Goal: Task Accomplishment & Management: Complete application form

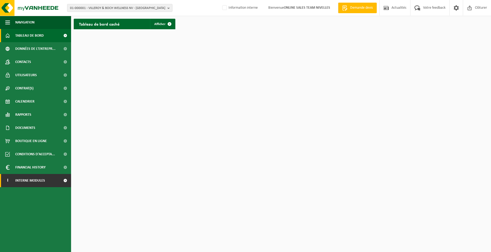
click at [42, 182] on span "Interne modules" at bounding box center [30, 180] width 30 height 13
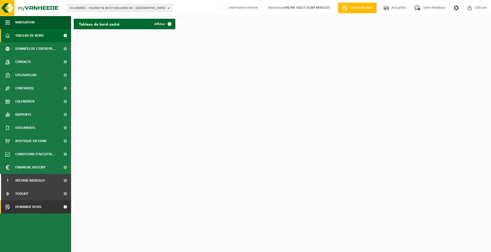
click at [42, 208] on link "Demande devis" at bounding box center [35, 206] width 71 height 13
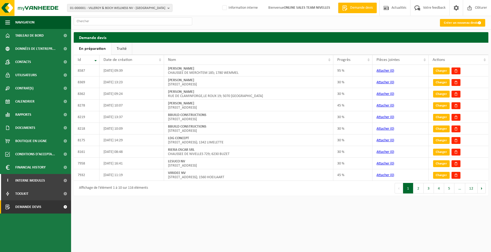
click at [459, 24] on link "Créer un nouveau devis" at bounding box center [462, 23] width 45 height 8
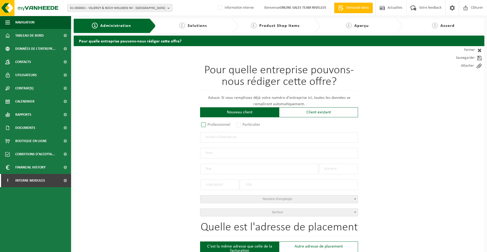
click at [223, 124] on label "Professionnel" at bounding box center [216, 124] width 32 height 7
click at [212, 124] on input "Professionnel" at bounding box center [210, 124] width 3 height 3
radio input "true"
click at [231, 138] on input "text" at bounding box center [279, 137] width 158 height 11
type input "0877647783"
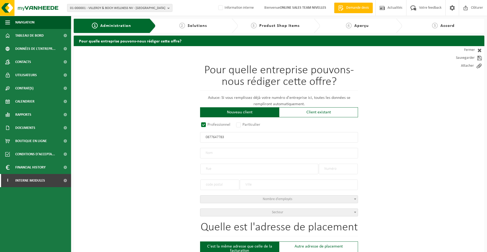
radio input "true"
type input "0877647783"
type input "BATIDEN SRL"
type input "RUE DE LA FALIZE"
type input "55"
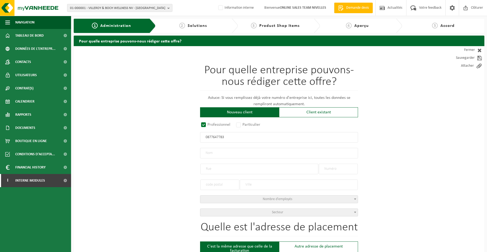
type input "1480"
type input "TUBIZE"
select select "D"
type input "BATIDEN SRL"
type input "RUE DE LA FALIZE"
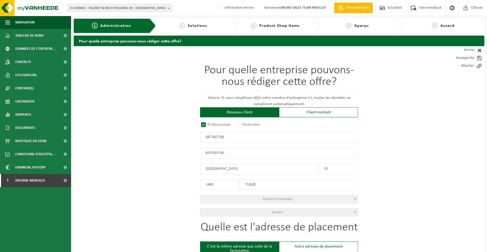
type input "55"
type input "1480"
type input "TUBIZE"
type input "2150459118"
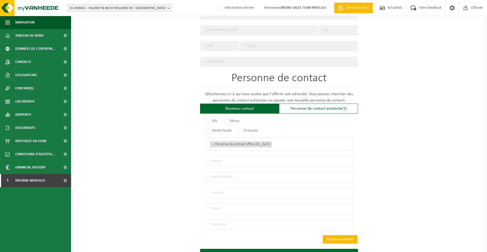
scroll to position [274, 0]
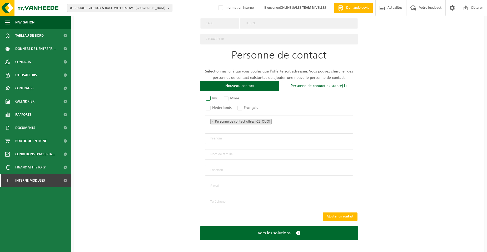
type input "0877647783"
click at [209, 96] on label "Mr." at bounding box center [212, 97] width 15 height 7
radio input "true"
click at [244, 106] on label "Français" at bounding box center [247, 107] width 23 height 7
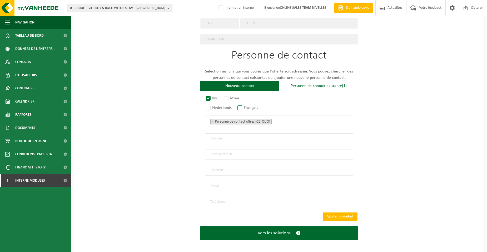
radio input "true"
click at [280, 118] on ul "× Personne de contact offres (01_QUO)" at bounding box center [278, 121] width 137 height 7
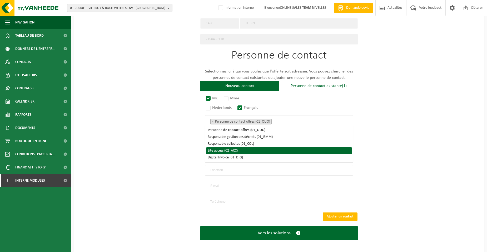
click at [241, 148] on li "Site access (02_ACC)" at bounding box center [279, 150] width 146 height 7
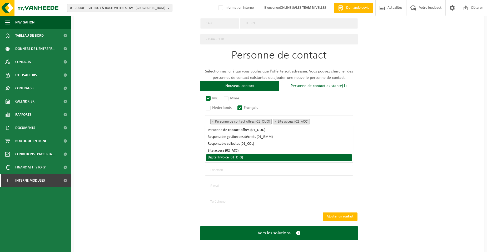
click at [241, 156] on li "Digital Invoice (01_DIG)" at bounding box center [279, 157] width 146 height 7
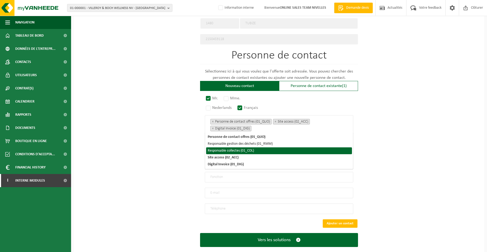
click at [174, 149] on div "Pour quelle entreprise pouvons-nous rédiger cette offre? Astuce: Si vous rempli…" at bounding box center [279, 16] width 411 height 488
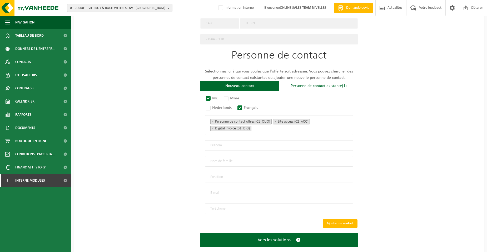
click at [237, 143] on input "text" at bounding box center [279, 145] width 148 height 11
type input "MAREK"
click at [232, 162] on input "text" at bounding box center [279, 161] width 148 height 11
type input "DEN"
click at [232, 175] on input "text" at bounding box center [279, 177] width 148 height 11
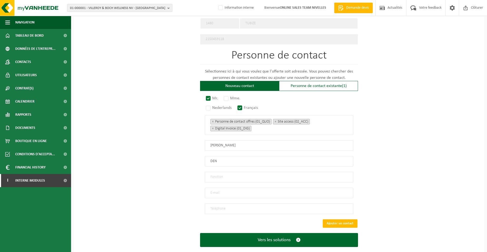
type input "Directeur"
click at [207, 190] on input "email" at bounding box center [279, 192] width 148 height 11
type input "MAREKDEN@SKYNET.BE"
click at [213, 208] on input "tel" at bounding box center [279, 208] width 148 height 11
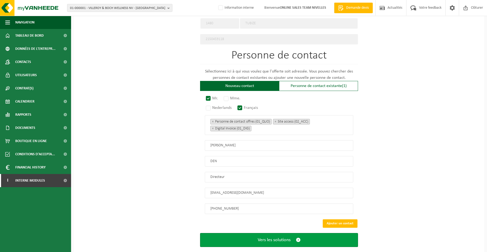
type input "+32 473 71 24 93"
click at [231, 237] on button "Vers les solutions" at bounding box center [279, 240] width 158 height 14
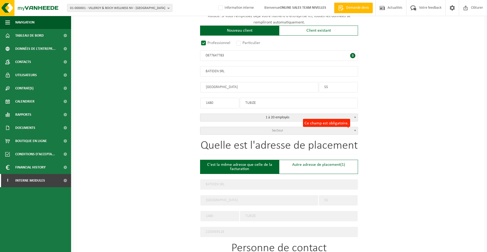
click at [308, 132] on span "Secteur" at bounding box center [278, 130] width 157 height 7
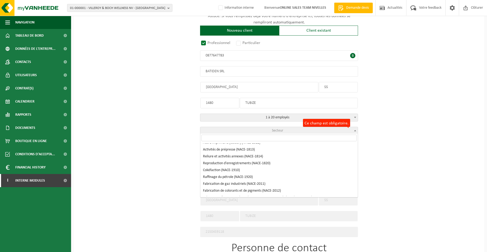
scroll to position [842, 0]
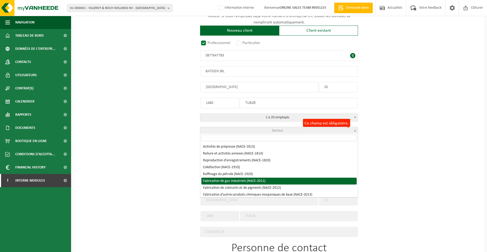
select select "NACE_2011"
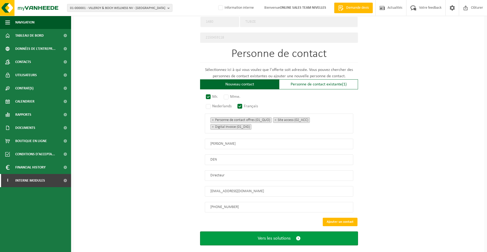
scroll to position [281, 0]
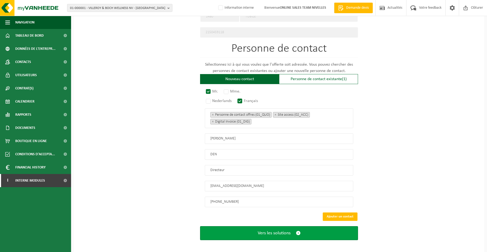
click at [286, 226] on button "Vers les solutions" at bounding box center [279, 233] width 158 height 14
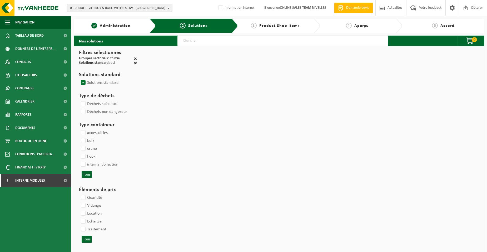
click at [187, 42] on input "text" at bounding box center [282, 41] width 211 height 11
type input "000052"
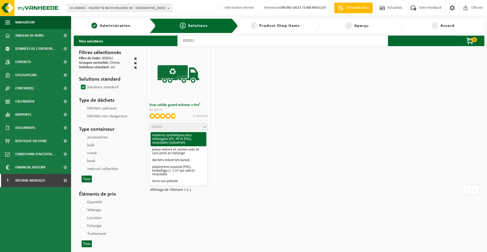
click at [173, 127] on span "Déchet" at bounding box center [178, 126] width 58 height 7
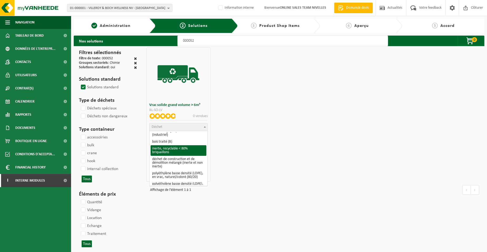
scroll to position [79, 0]
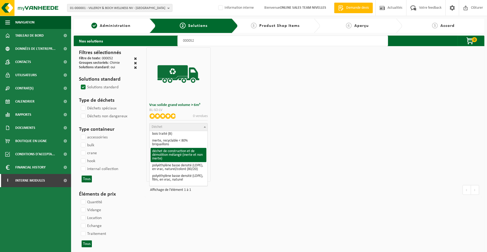
select select "31"
select select
select select "47"
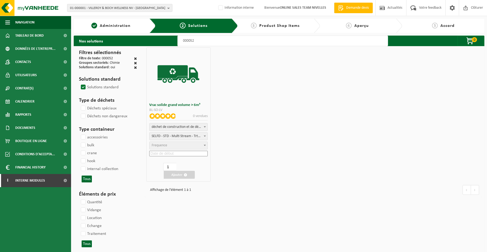
select select "25"
click at [173, 154] on input at bounding box center [178, 154] width 58 height 6
click at [176, 214] on div "28" at bounding box center [174, 216] width 9 height 8
type input "2025-08-28"
click at [178, 174] on button "Ajouter" at bounding box center [179, 175] width 31 height 8
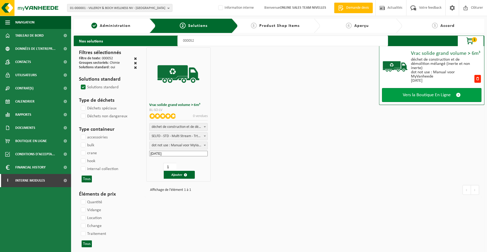
click at [397, 98] on link "Vers la Boutique En Ligne" at bounding box center [431, 95] width 99 height 14
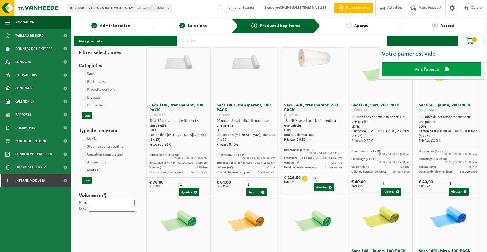
click at [405, 68] on link "Vers l'aperçu" at bounding box center [431, 69] width 99 height 14
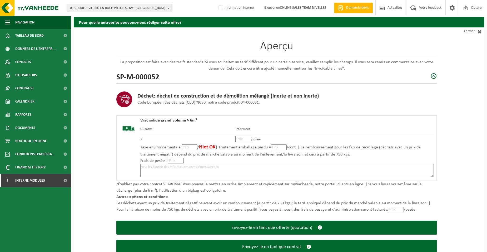
scroll to position [36, 0]
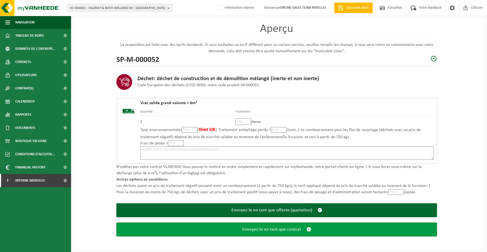
click at [256, 228] on span "Envoyez-le en tant que contrat" at bounding box center [271, 229] width 59 height 6
